Goal: Information Seeking & Learning: Learn about a topic

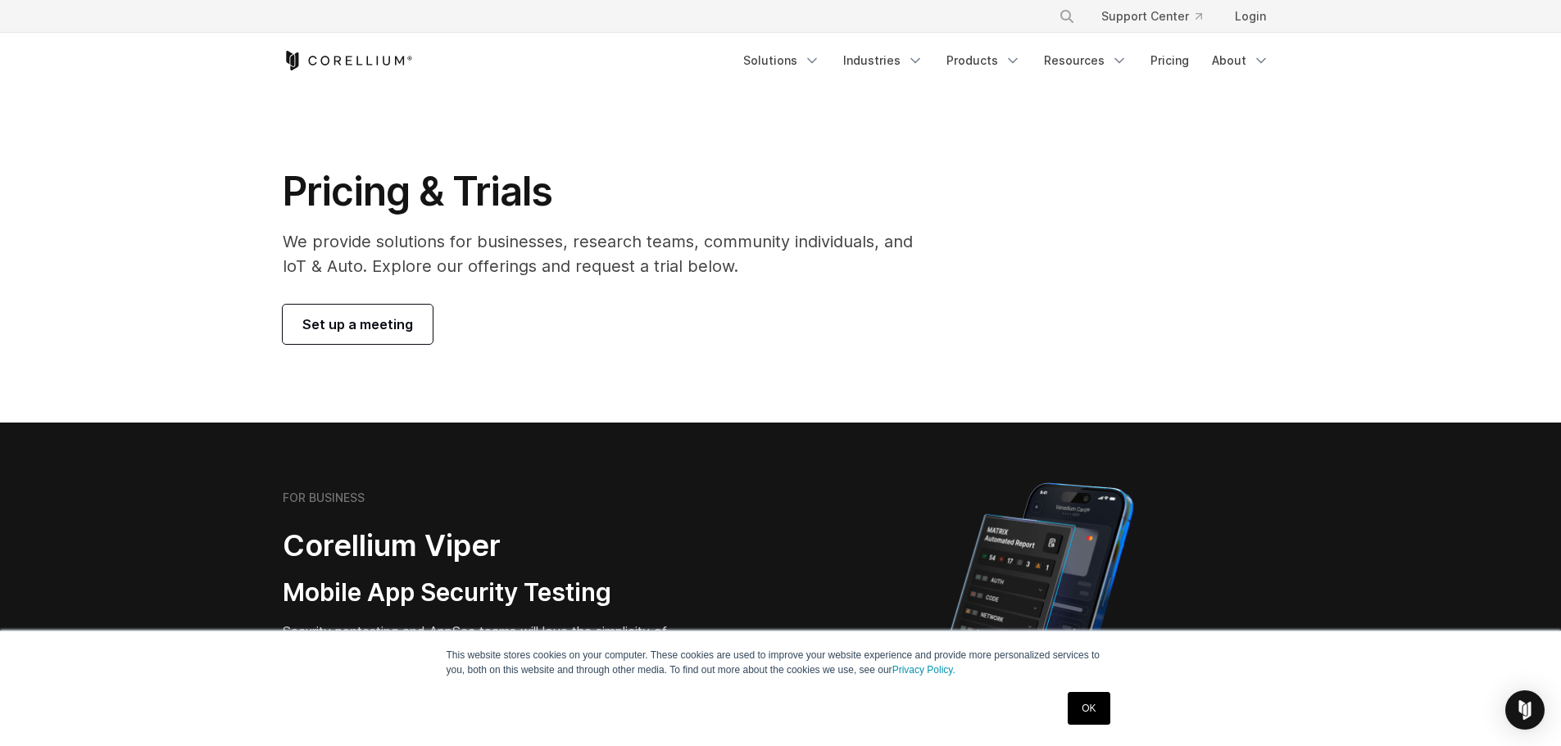
click at [376, 64] on icon "Corellium Home" at bounding box center [348, 61] width 130 height 20
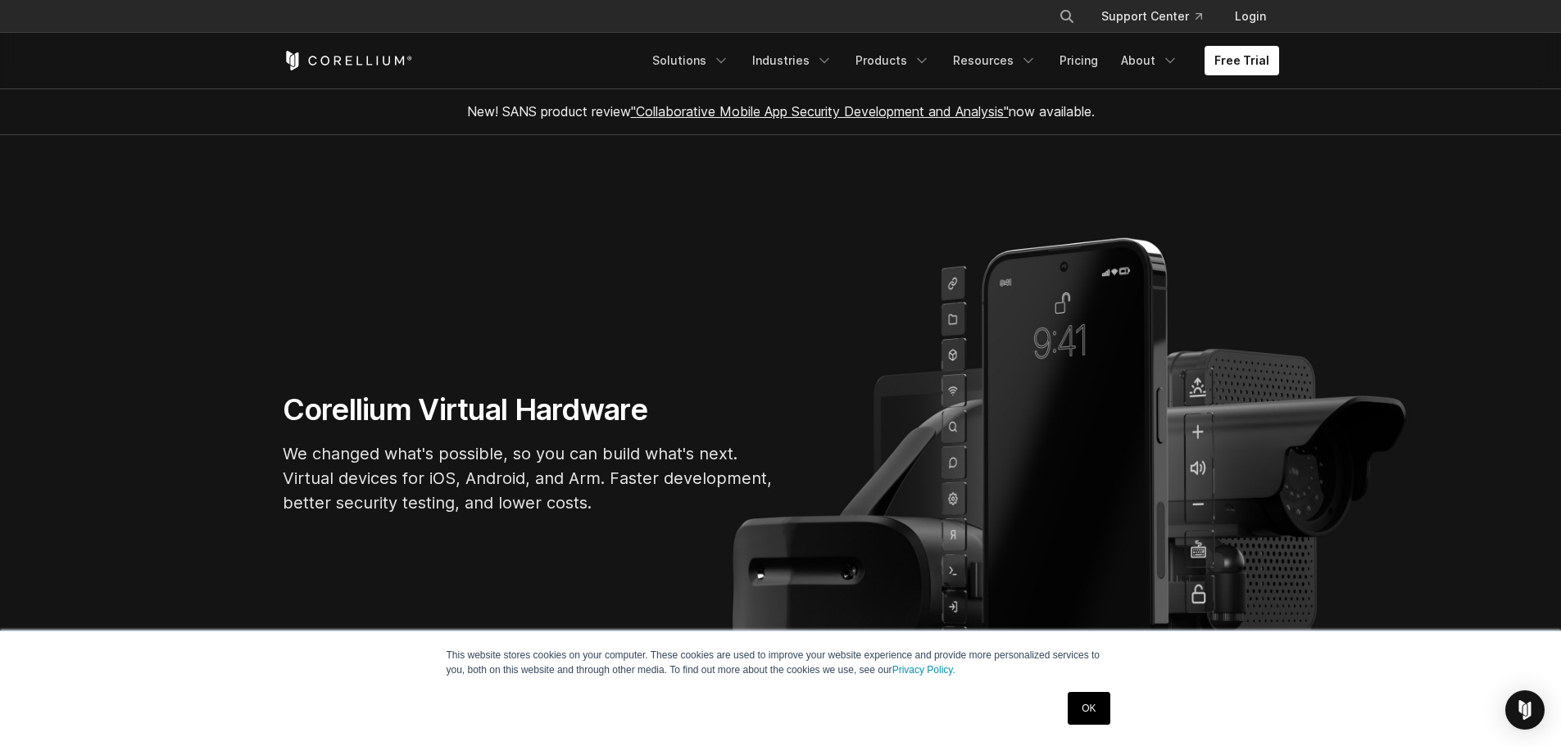
click at [1088, 710] on link "OK" at bounding box center [1088, 708] width 42 height 33
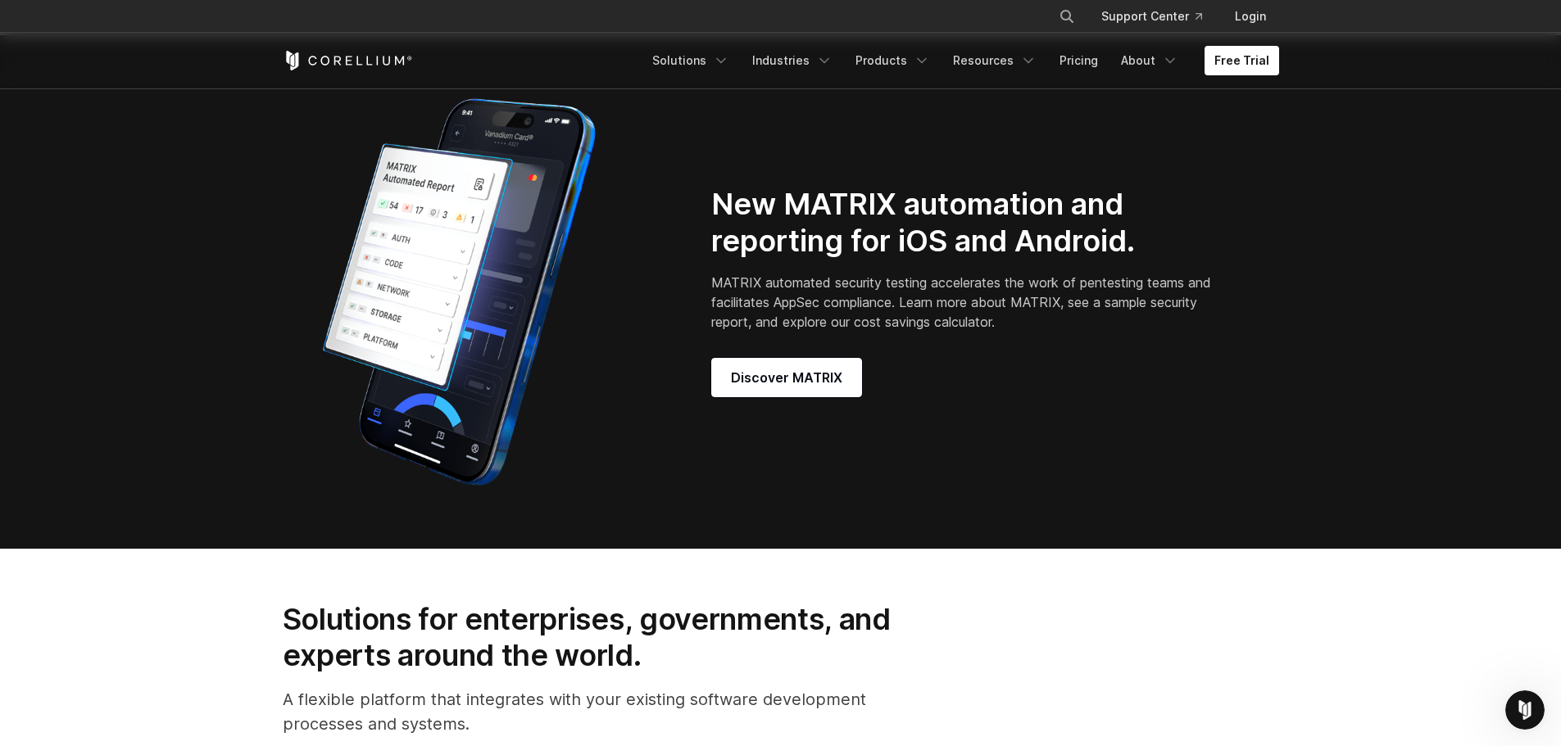
scroll to position [1475, 0]
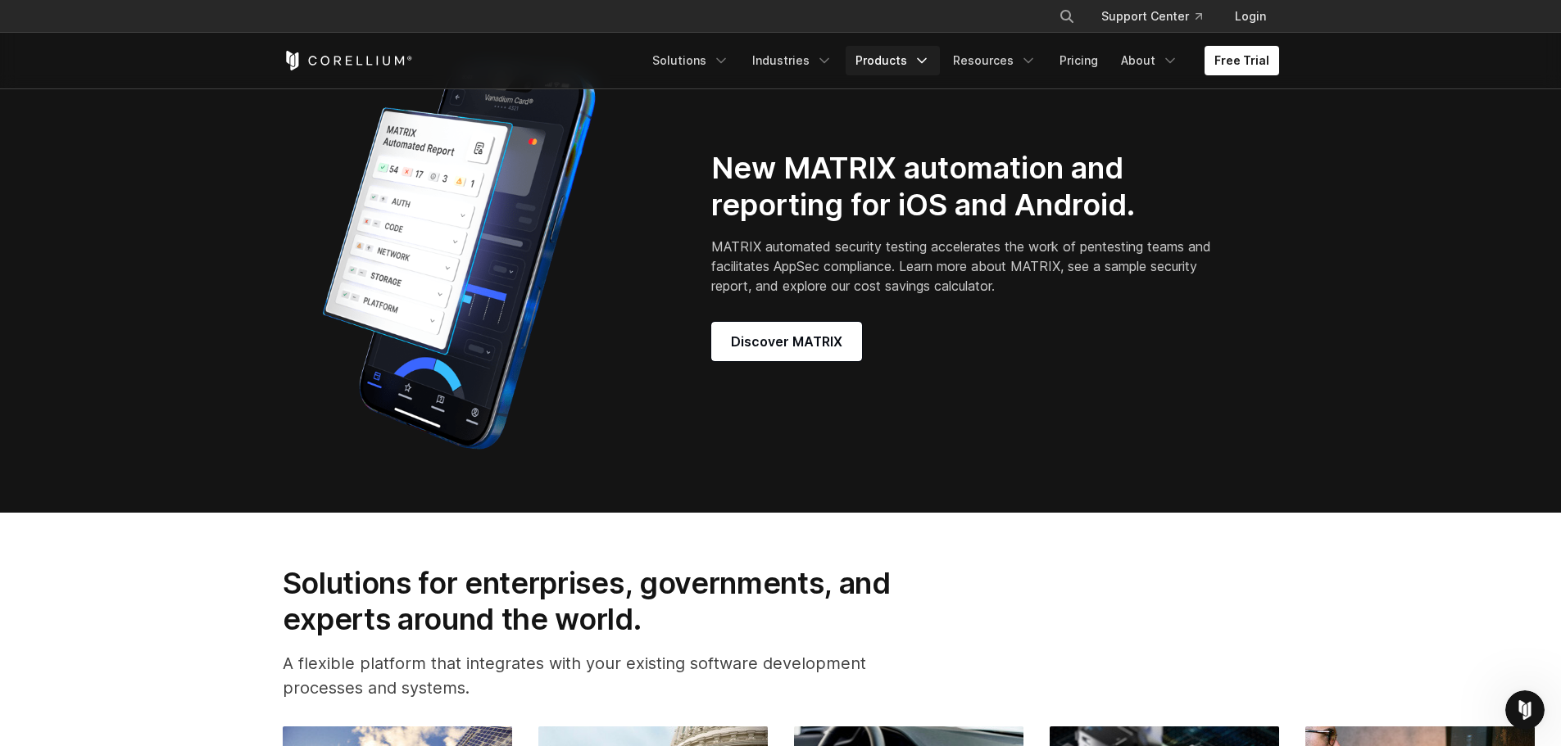
click at [888, 50] on link "Products" at bounding box center [892, 60] width 94 height 29
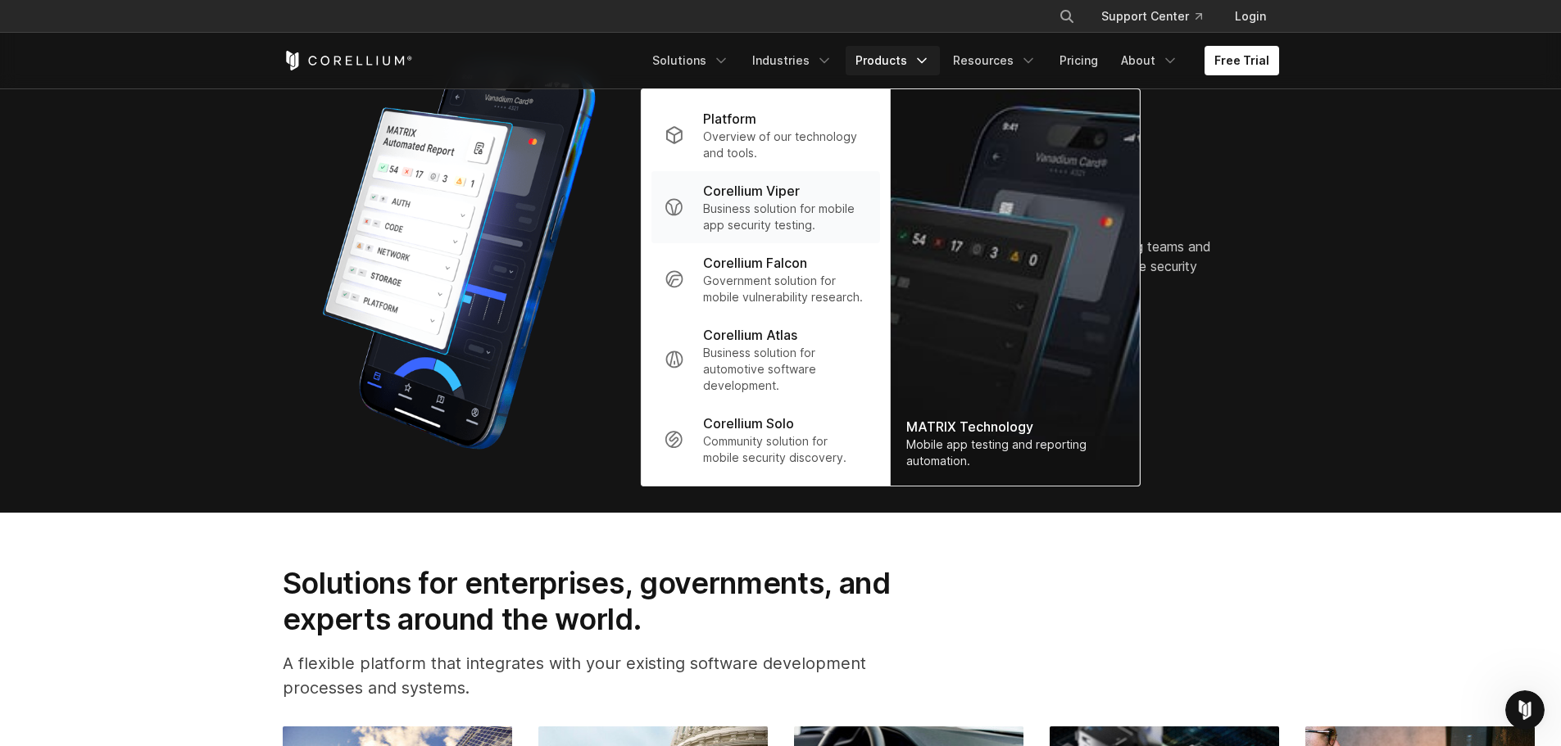
click at [782, 204] on p "Business solution for mobile app security testing." at bounding box center [784, 217] width 163 height 33
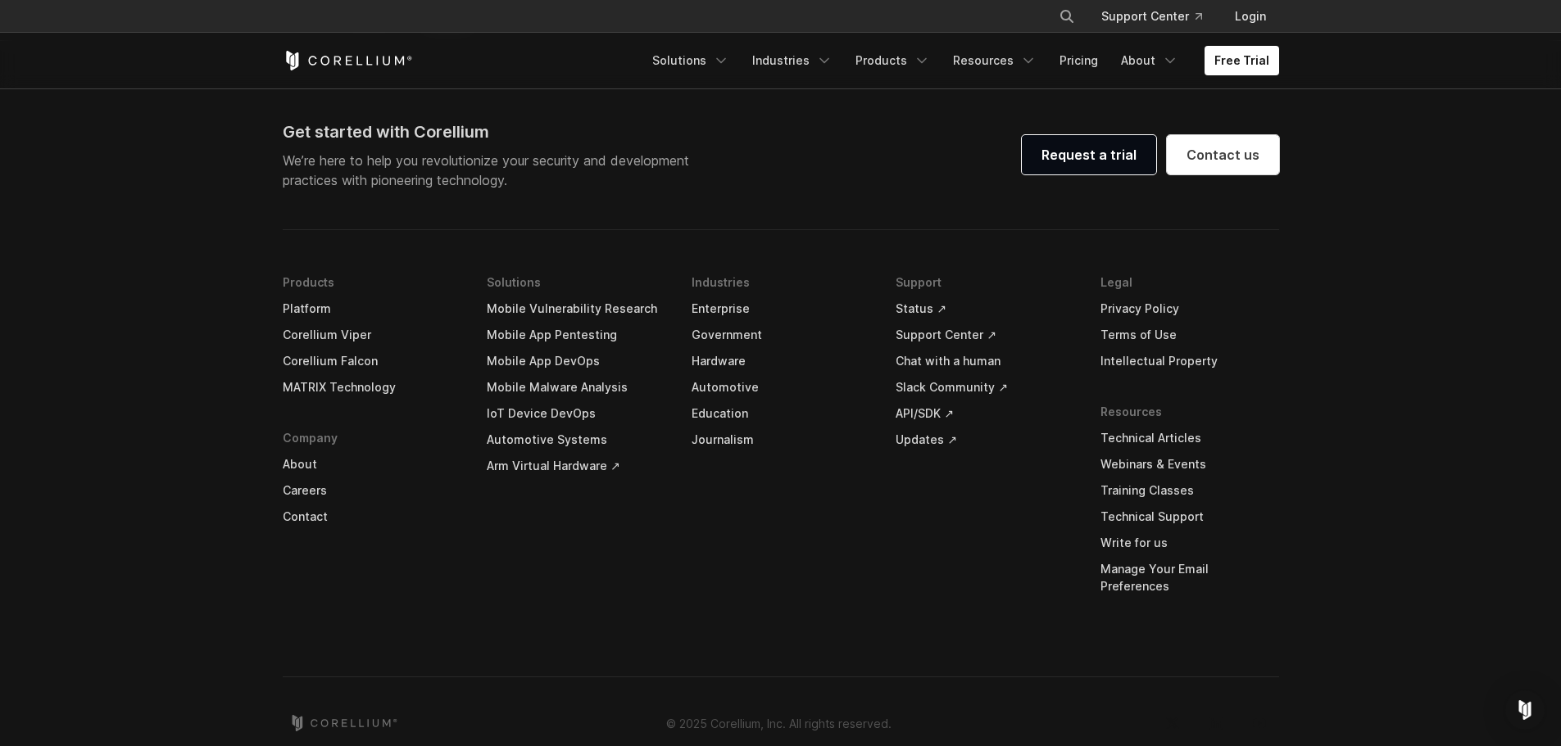
scroll to position [4851, 0]
